Goal: Transaction & Acquisition: Purchase product/service

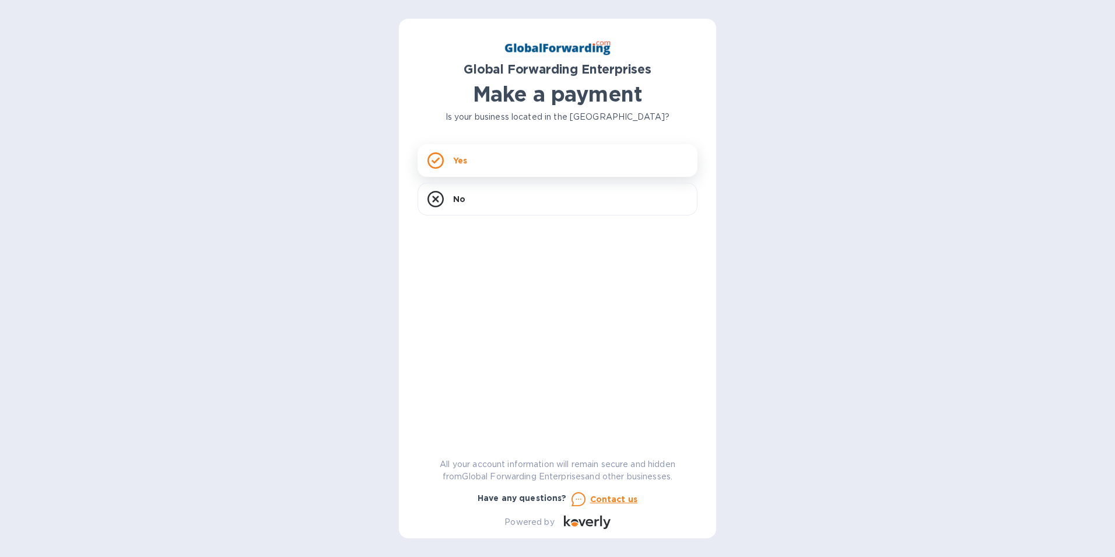
click at [439, 159] on icon at bounding box center [436, 160] width 8 height 6
click at [437, 165] on icon at bounding box center [436, 160] width 16 height 16
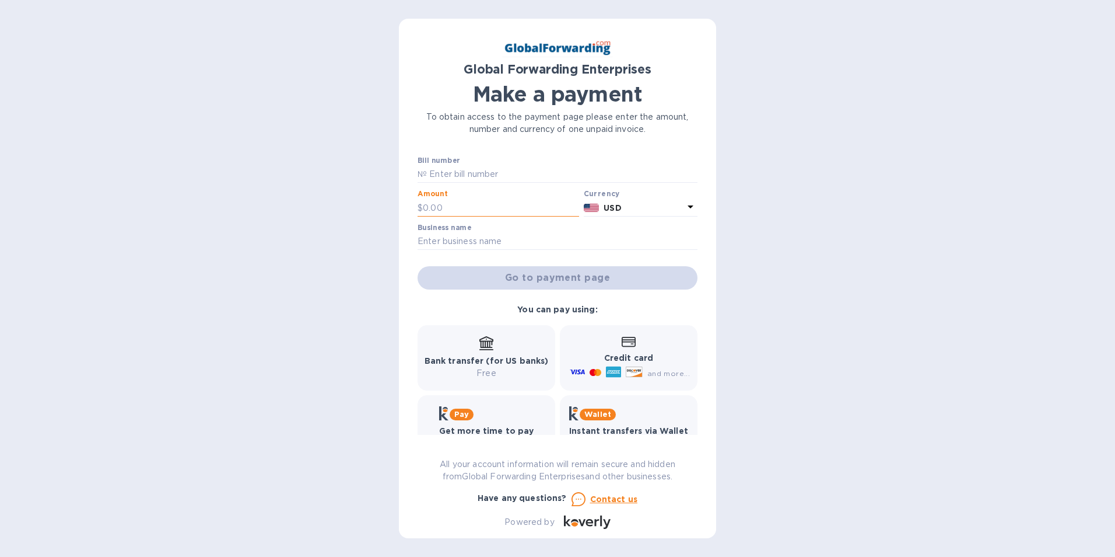
click at [426, 201] on input "text" at bounding box center [501, 208] width 156 height 18
type input "185.33"
click at [432, 242] on input "text" at bounding box center [558, 242] width 280 height 18
type input "Systematic Filing Products"
type input "79593793"
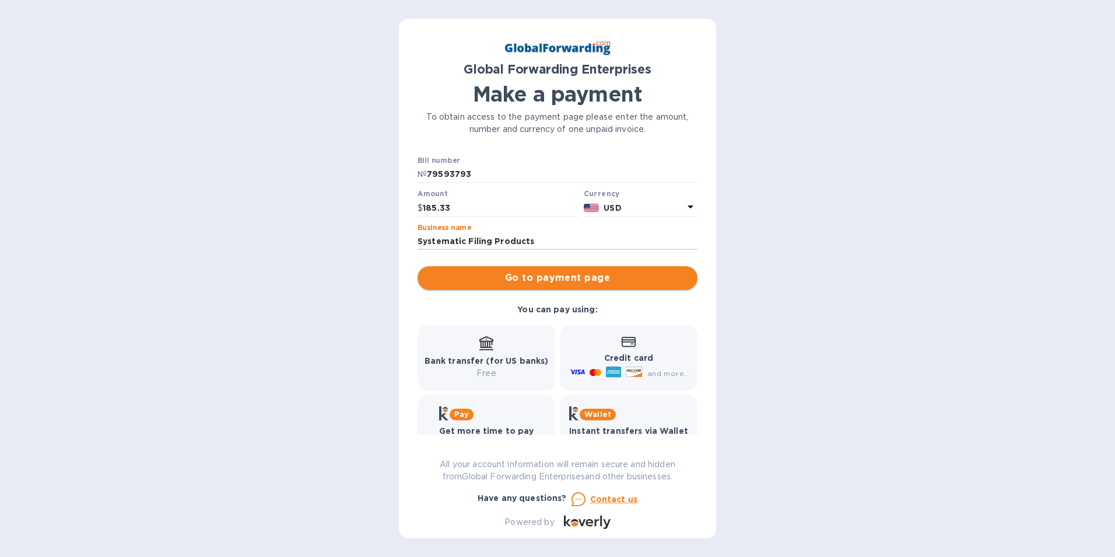
click at [514, 275] on span "Go to payment page" at bounding box center [557, 278] width 261 height 14
